Goal: Task Accomplishment & Management: Complete application form

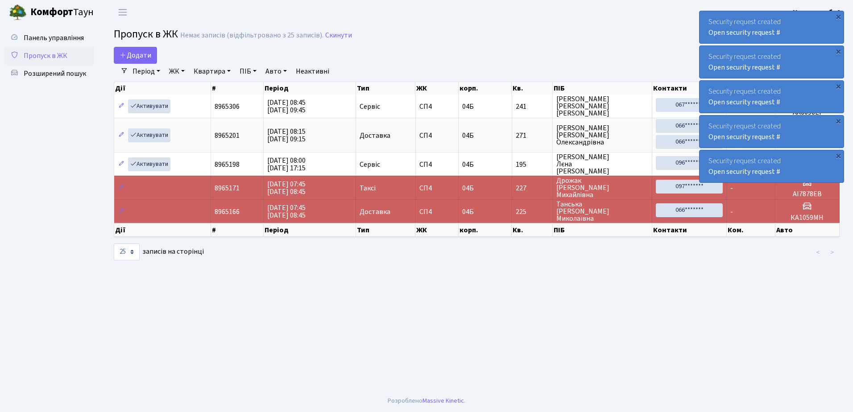
select select "25"
click at [46, 73] on span "Розширений пошук" at bounding box center [55, 74] width 62 height 10
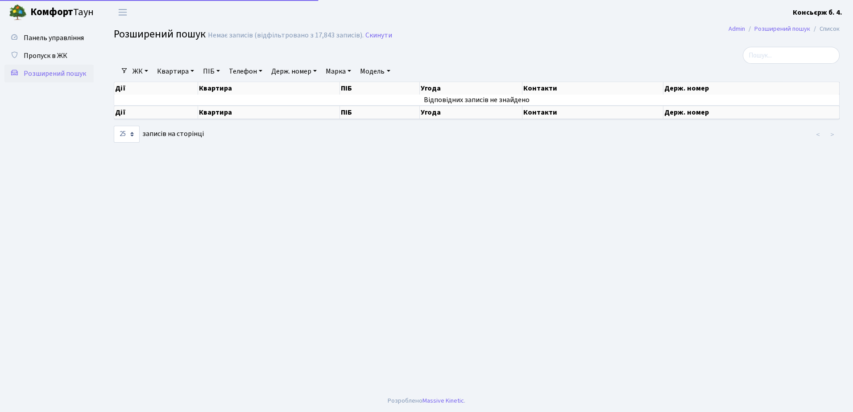
select select "25"
click at [51, 54] on span "Пропуск в ЖК" at bounding box center [46, 56] width 44 height 10
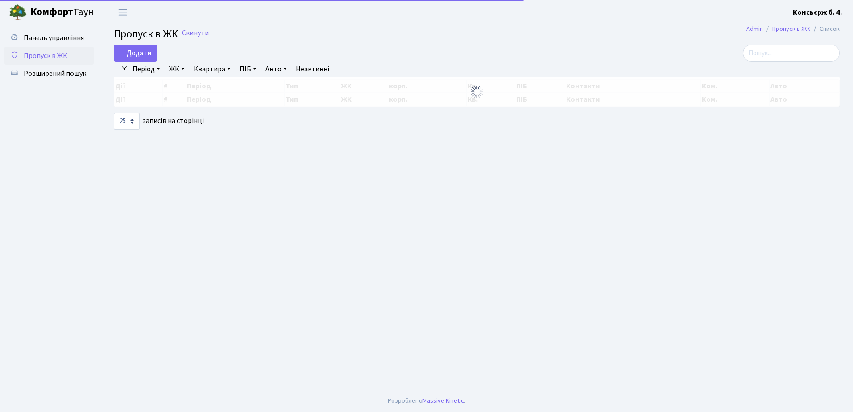
select select "25"
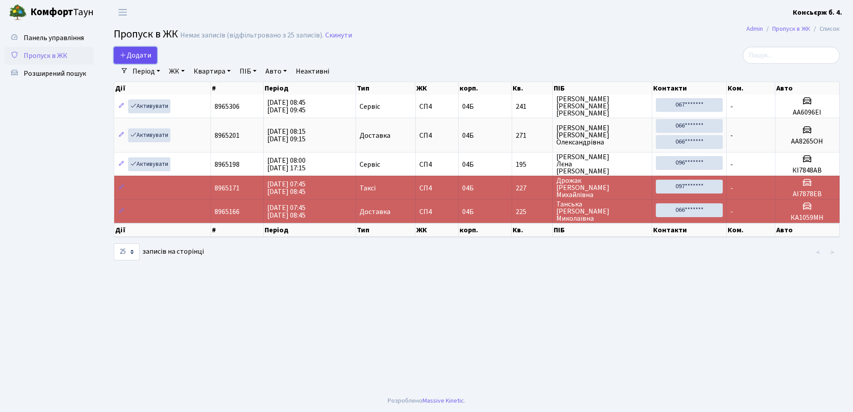
click at [133, 53] on span "Додати" at bounding box center [136, 55] width 32 height 10
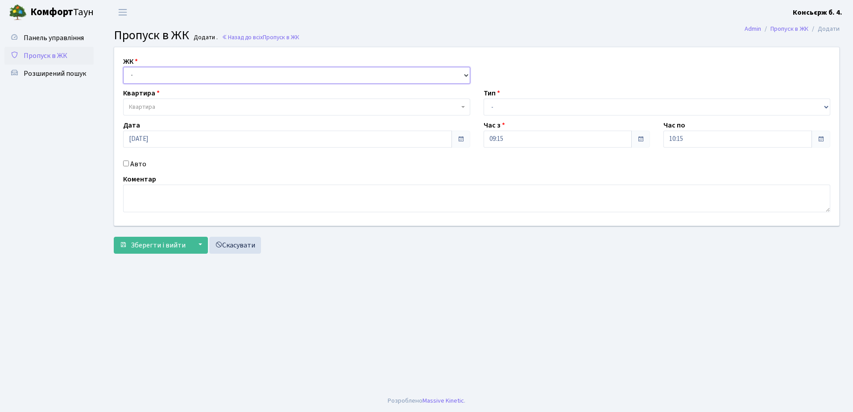
click at [172, 75] on select "- СП4, Столичне шосе, 5" at bounding box center [296, 75] width 347 height 17
select select "325"
click at [123, 67] on select "- СП4, Столичне шосе, 5" at bounding box center [296, 75] width 347 height 17
select select
click at [181, 106] on span "Квартира" at bounding box center [294, 107] width 330 height 9
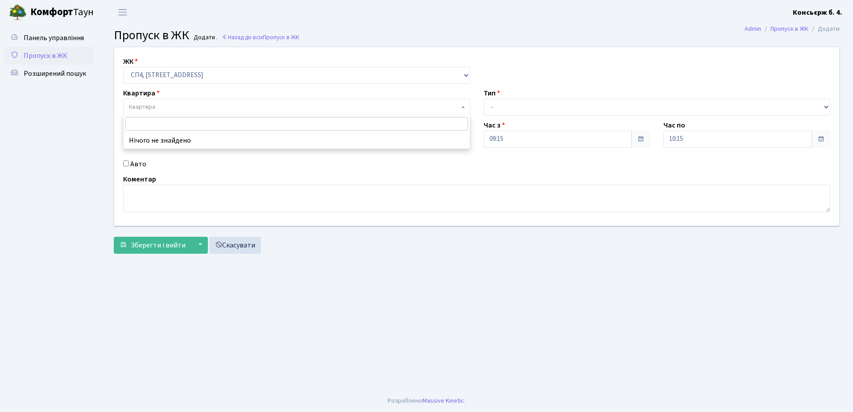
type input "1"
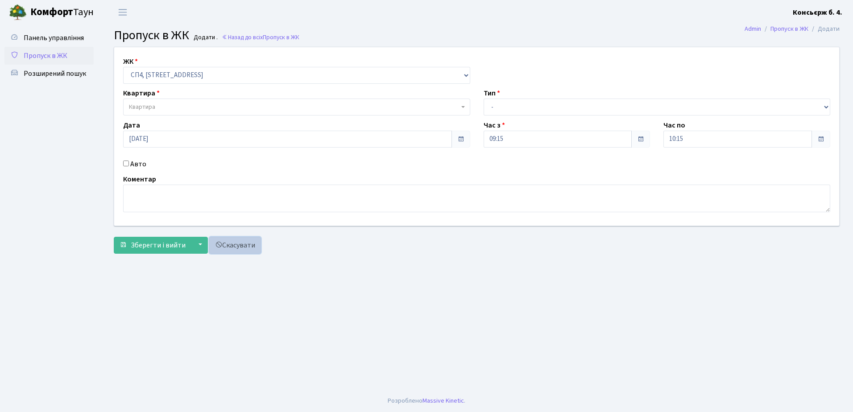
click at [237, 247] on link "Скасувати" at bounding box center [235, 245] width 52 height 17
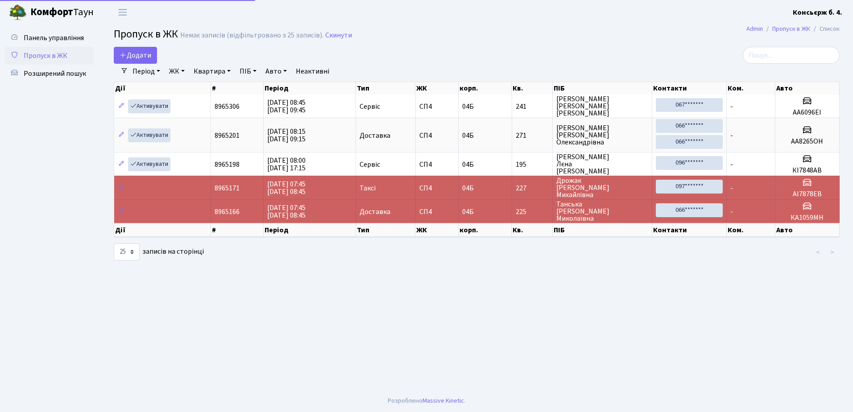
select select "25"
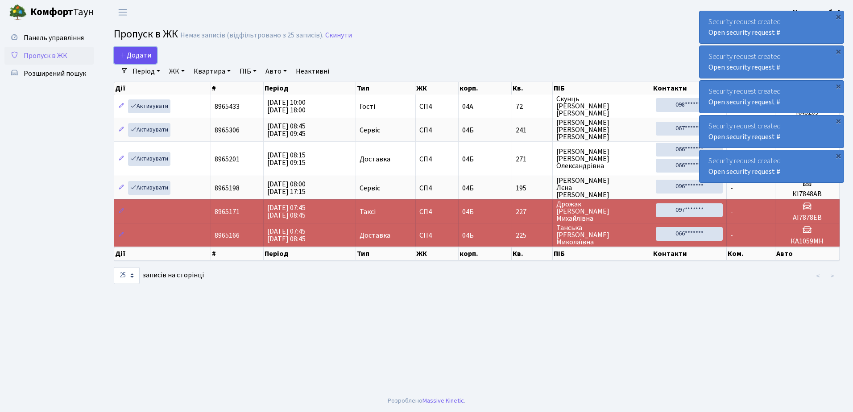
click at [140, 55] on span "Додати" at bounding box center [136, 55] width 32 height 10
